Goal: Find specific page/section: Find specific page/section

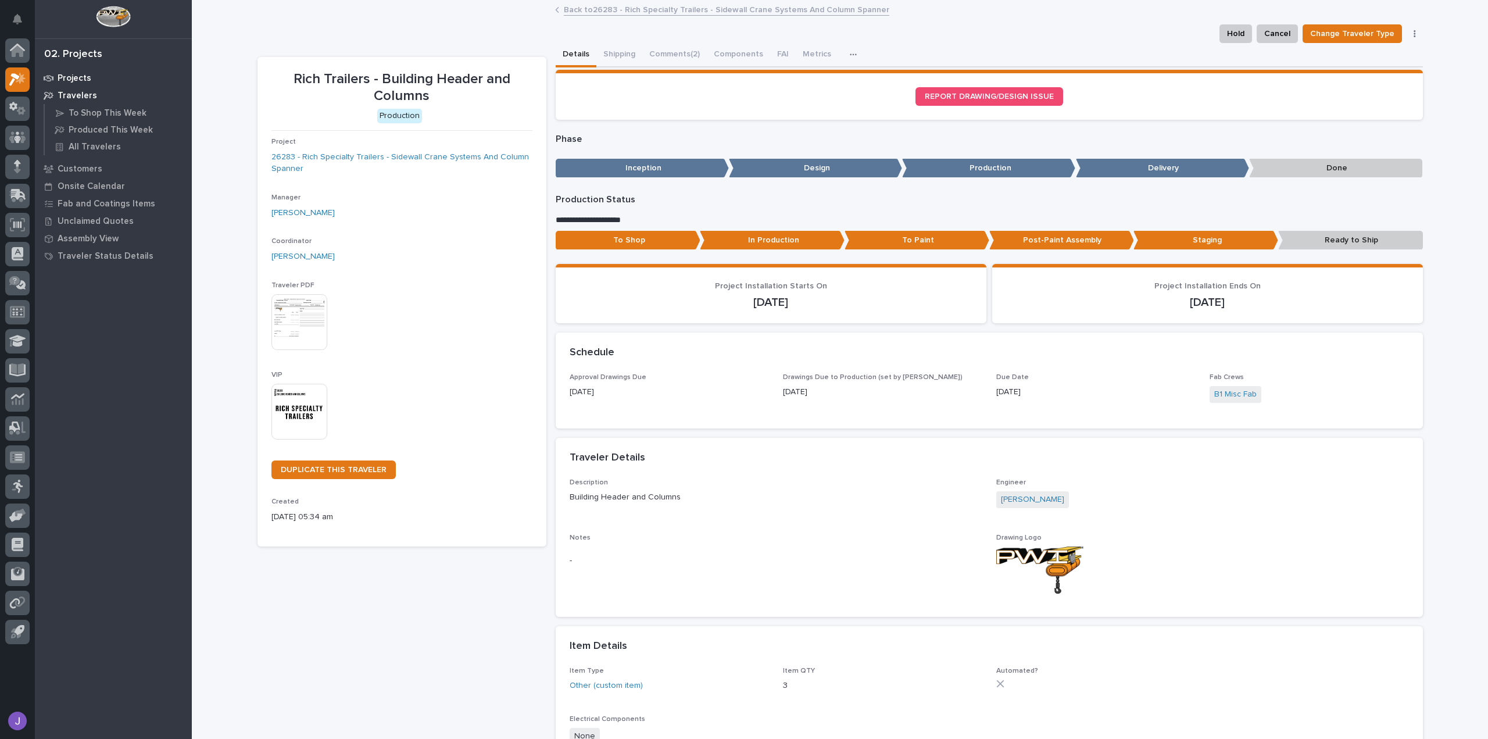
click at [74, 76] on p "Projects" at bounding box center [75, 78] width 34 height 10
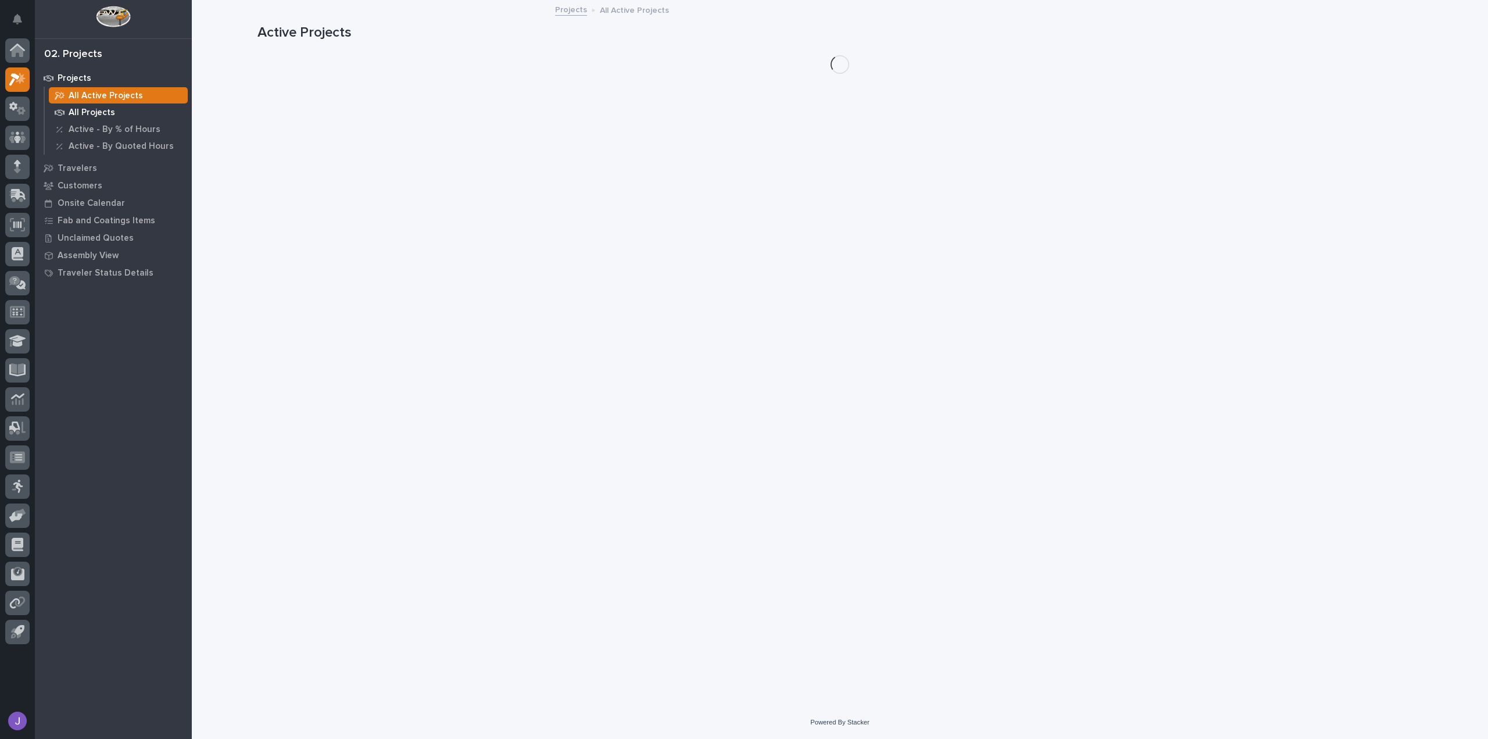
click at [86, 112] on p "All Projects" at bounding box center [92, 113] width 46 height 10
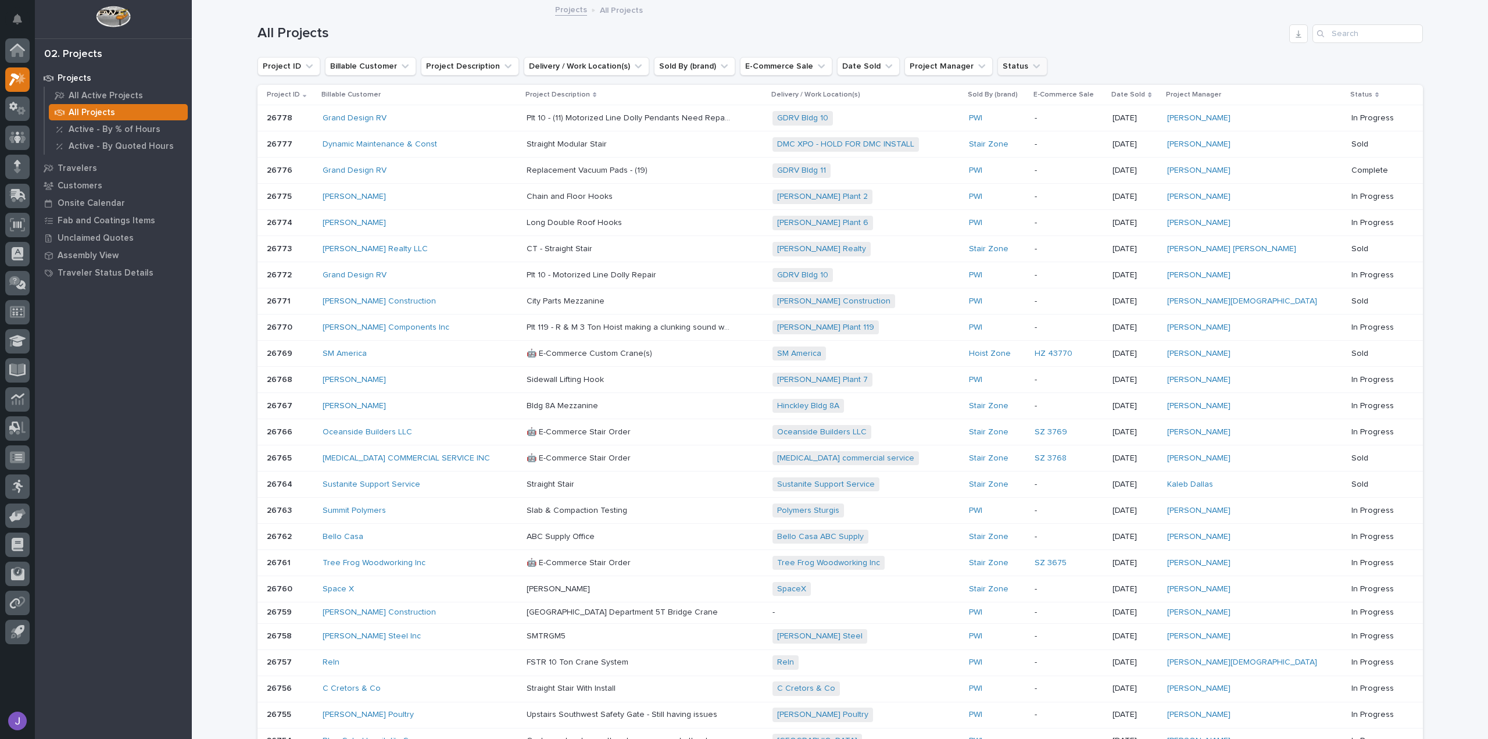
click at [997, 69] on button "Status" at bounding box center [1022, 66] width 50 height 19
click at [942, 73] on button "Project Manager" at bounding box center [948, 66] width 88 height 19
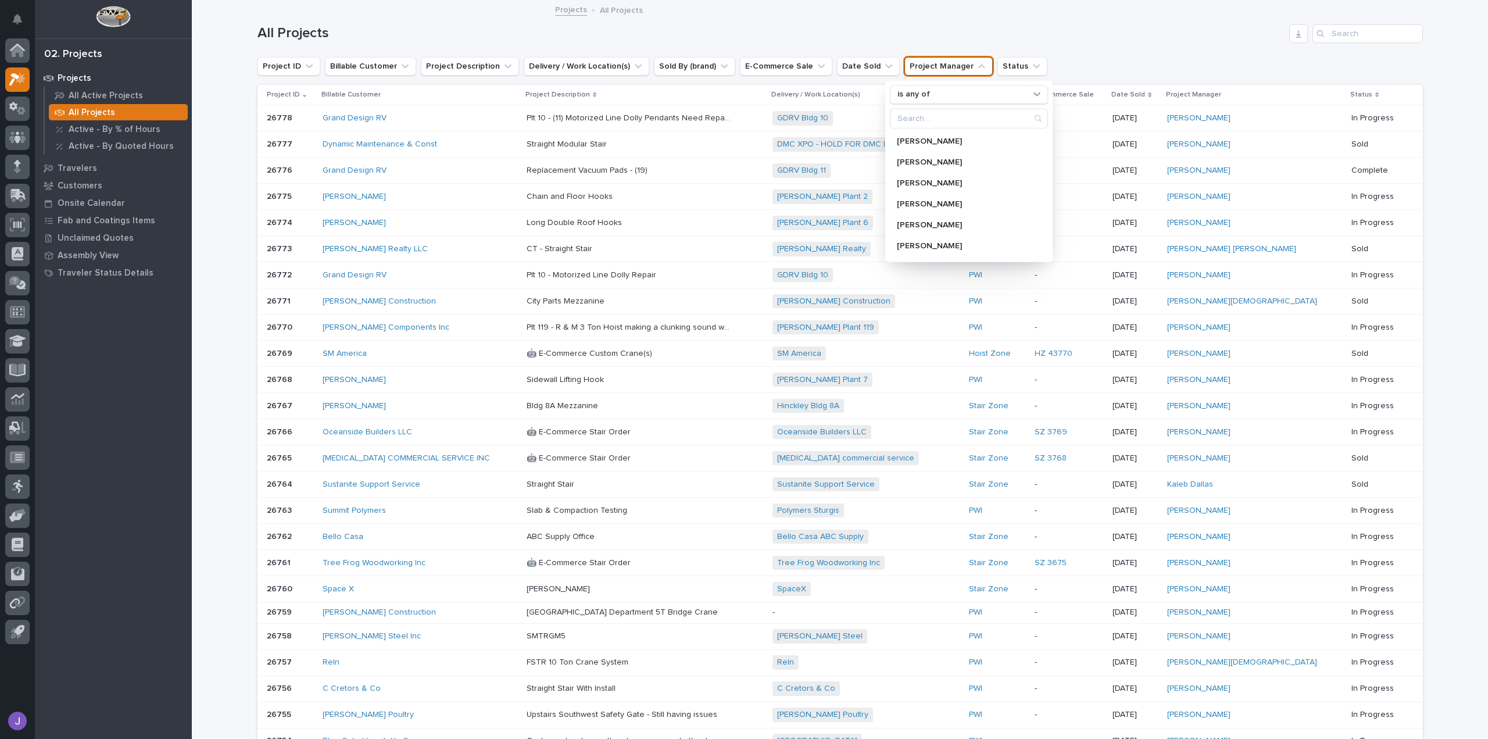
click at [841, 58] on button "Date Sold" at bounding box center [868, 66] width 63 height 19
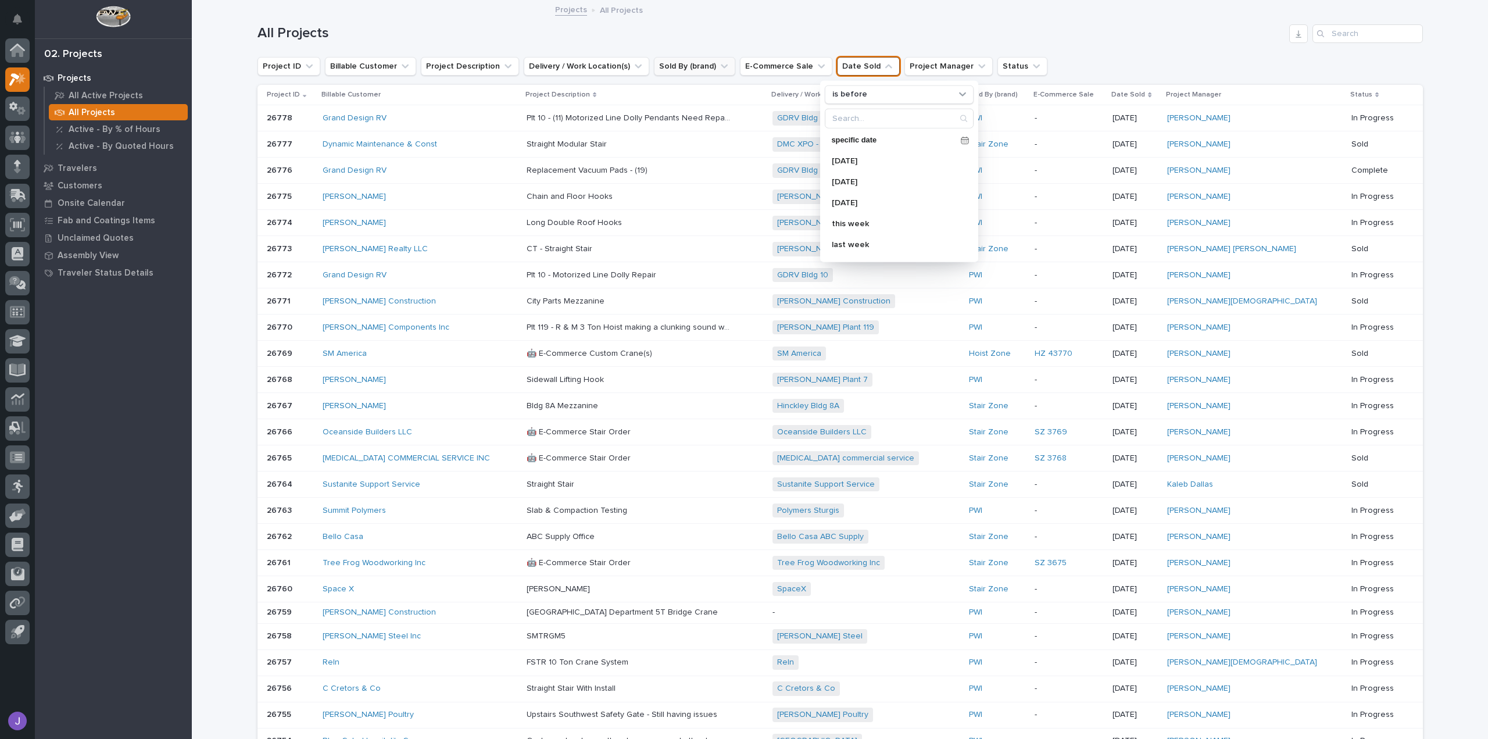
click at [718, 65] on icon "Sold By (brand)" at bounding box center [724, 66] width 12 height 12
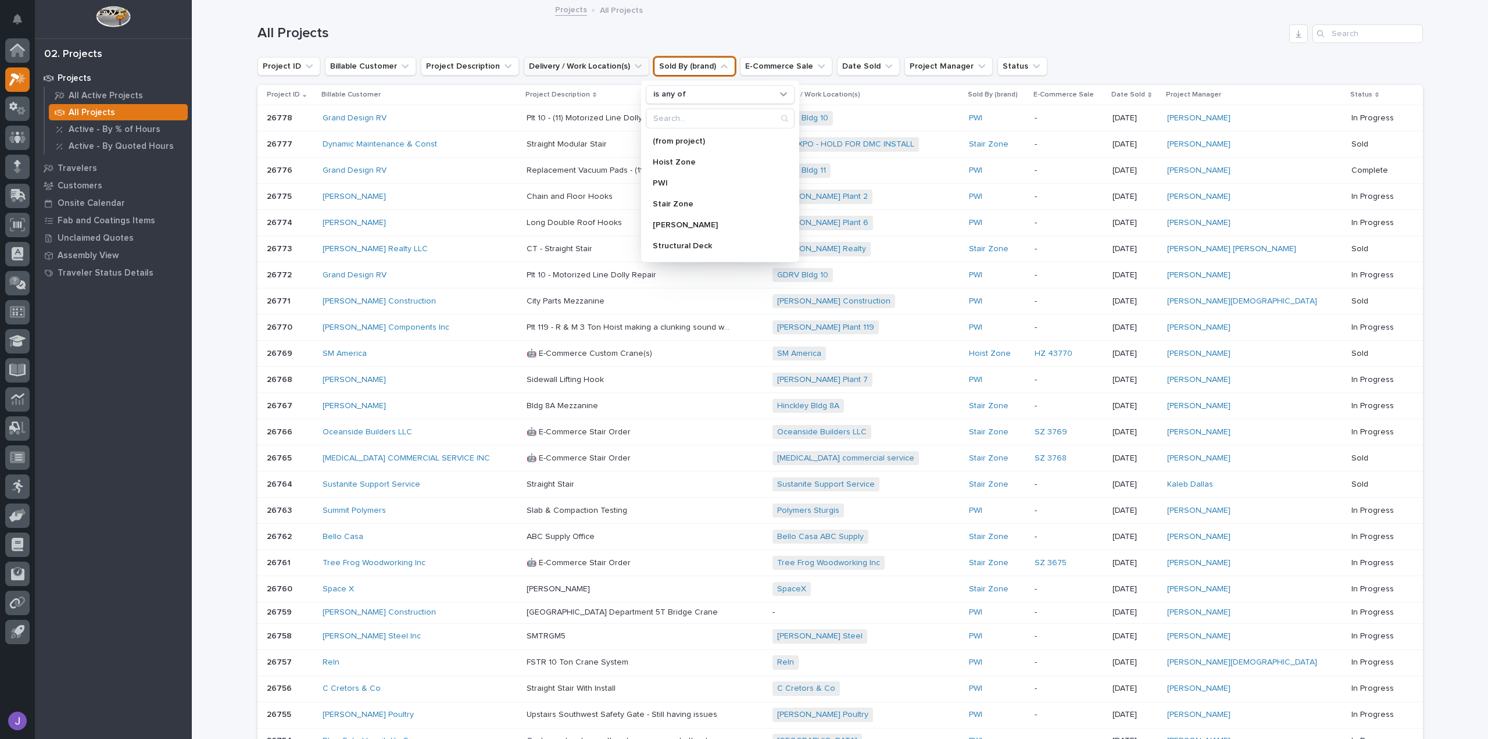
click at [609, 67] on button "Delivery / Work Location(s)" at bounding box center [587, 66] width 126 height 19
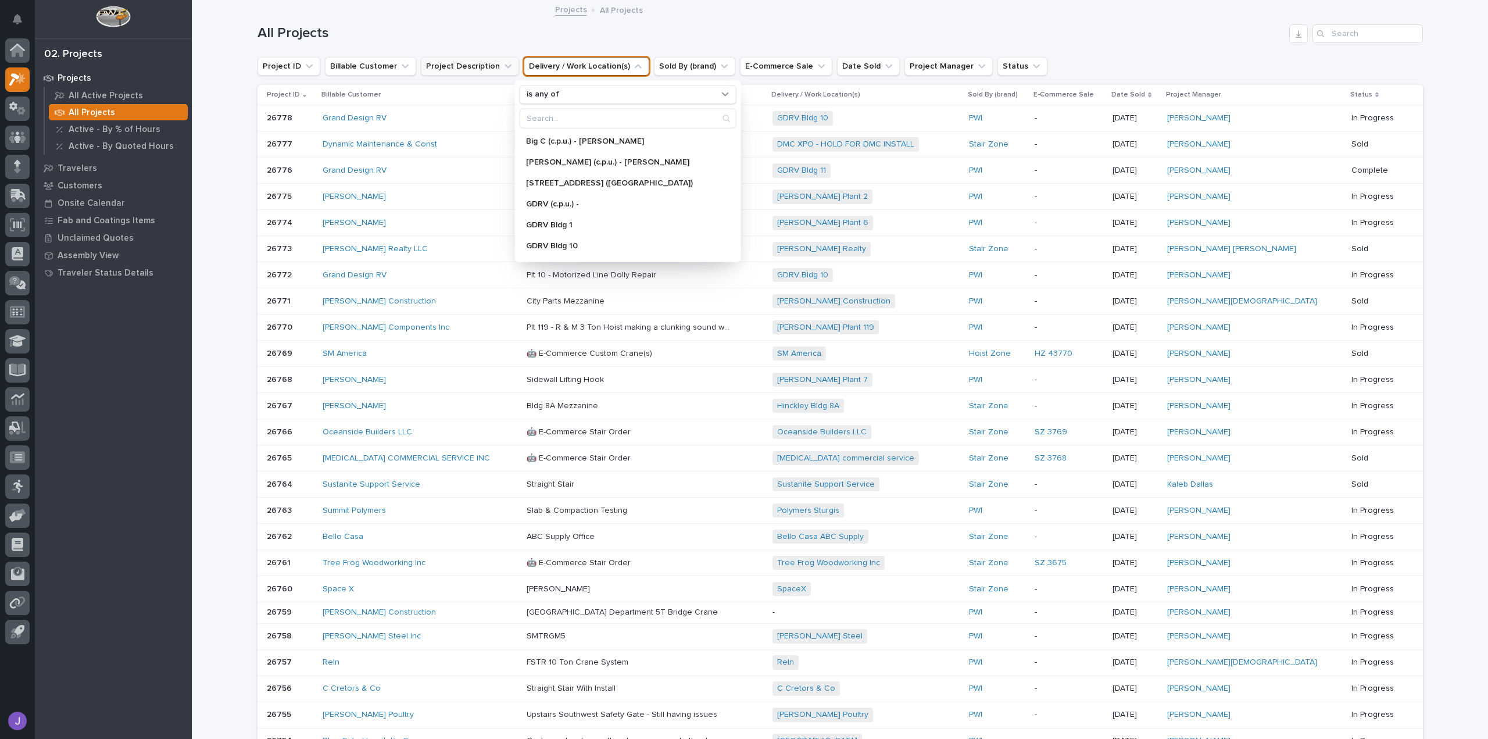
click at [465, 60] on button "Project Description" at bounding box center [470, 66] width 98 height 19
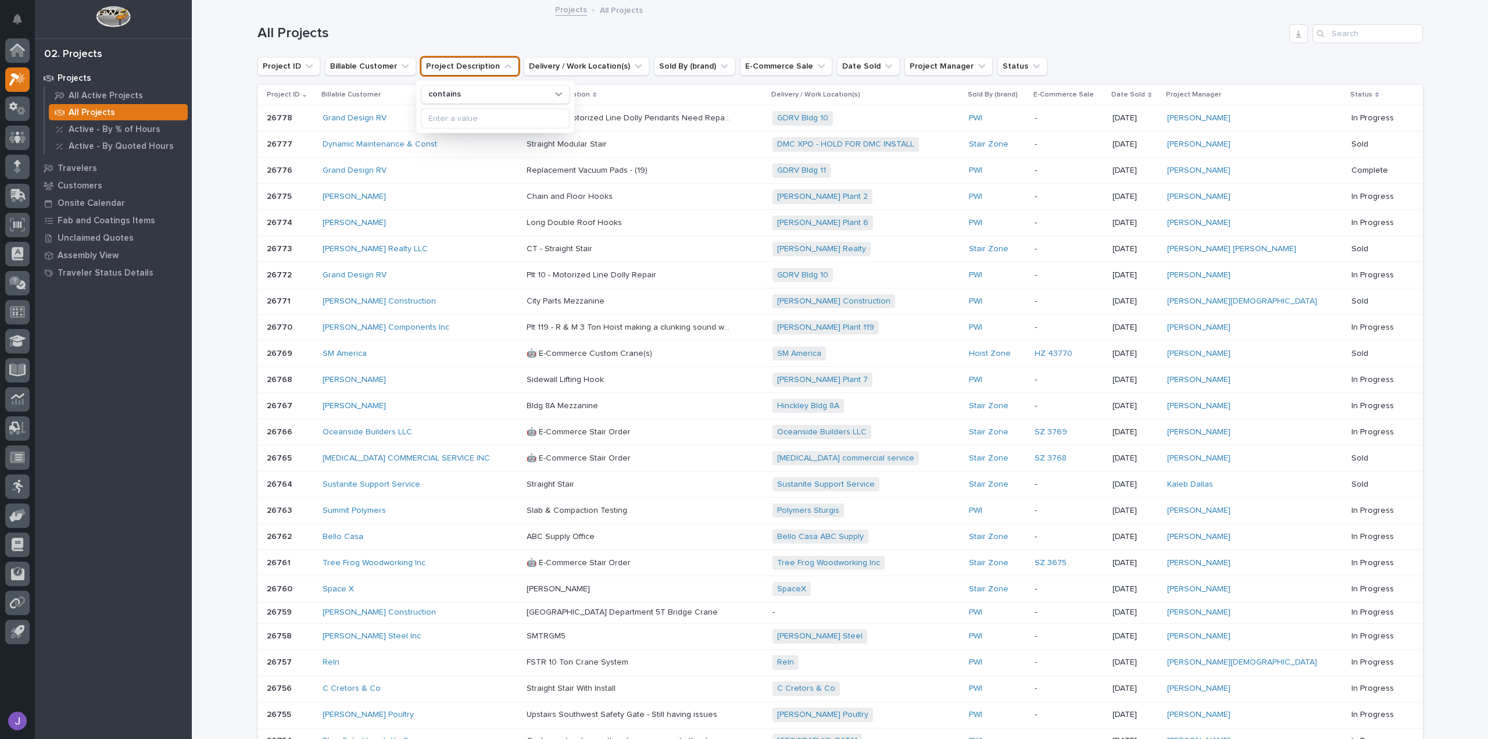
click at [371, 23] on div "All Projects" at bounding box center [839, 29] width 1165 height 56
